Goal: Information Seeking & Learning: Learn about a topic

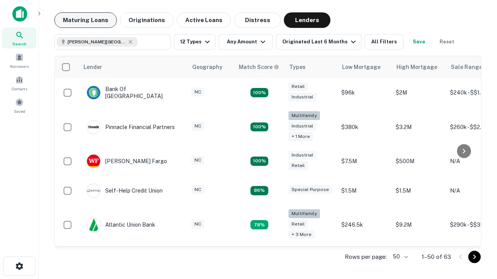
click at [85, 20] on button "Maturing Loans" at bounding box center [85, 20] width 62 height 16
